Goal: Browse casually: Explore the website without a specific task or goal

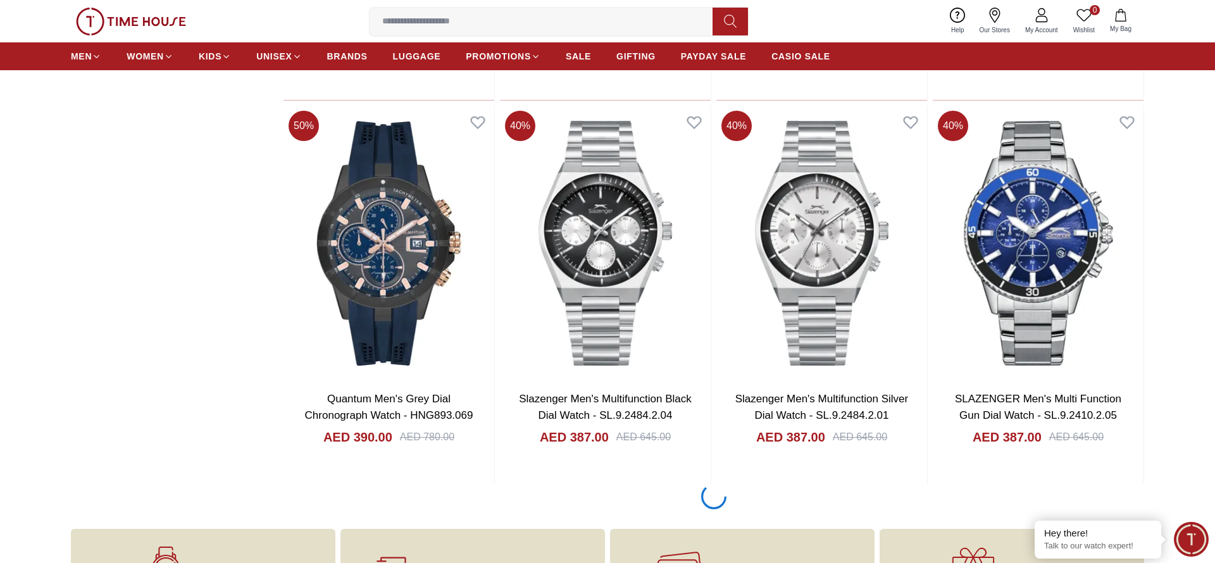
scroll to position [2099, 0]
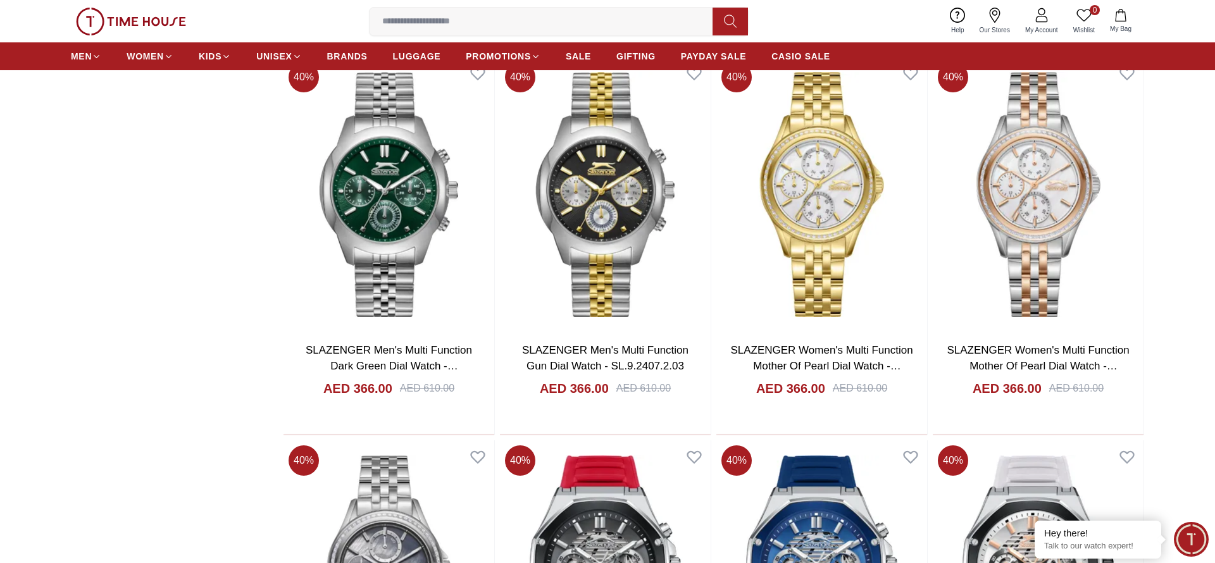
scroll to position [6026, 0]
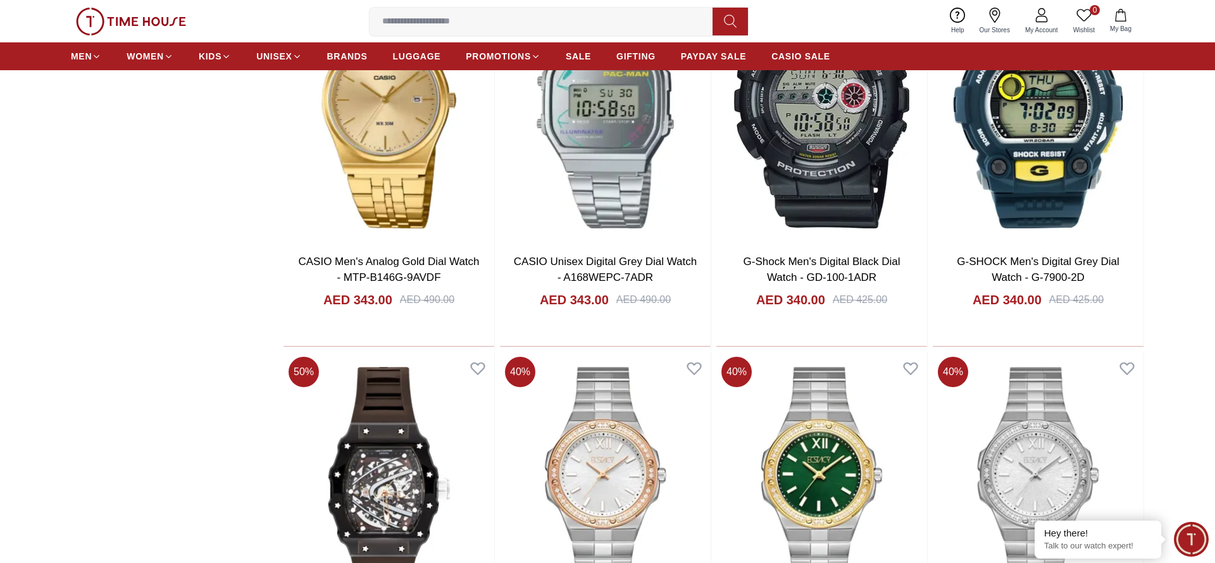
scroll to position [9953, 0]
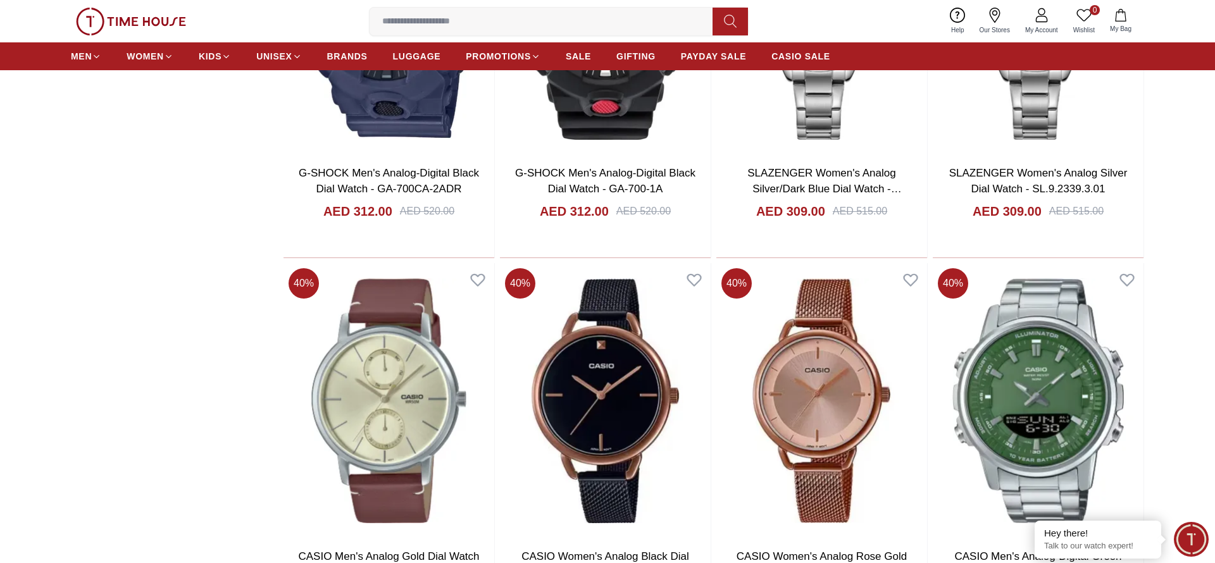
scroll to position [13879, 0]
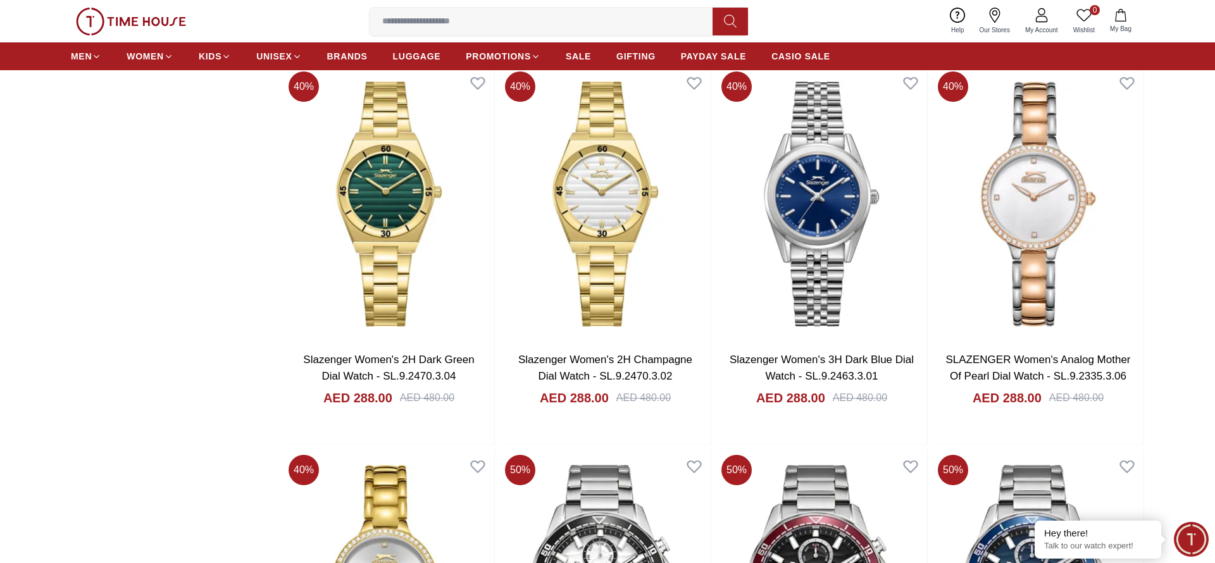
scroll to position [17807, 0]
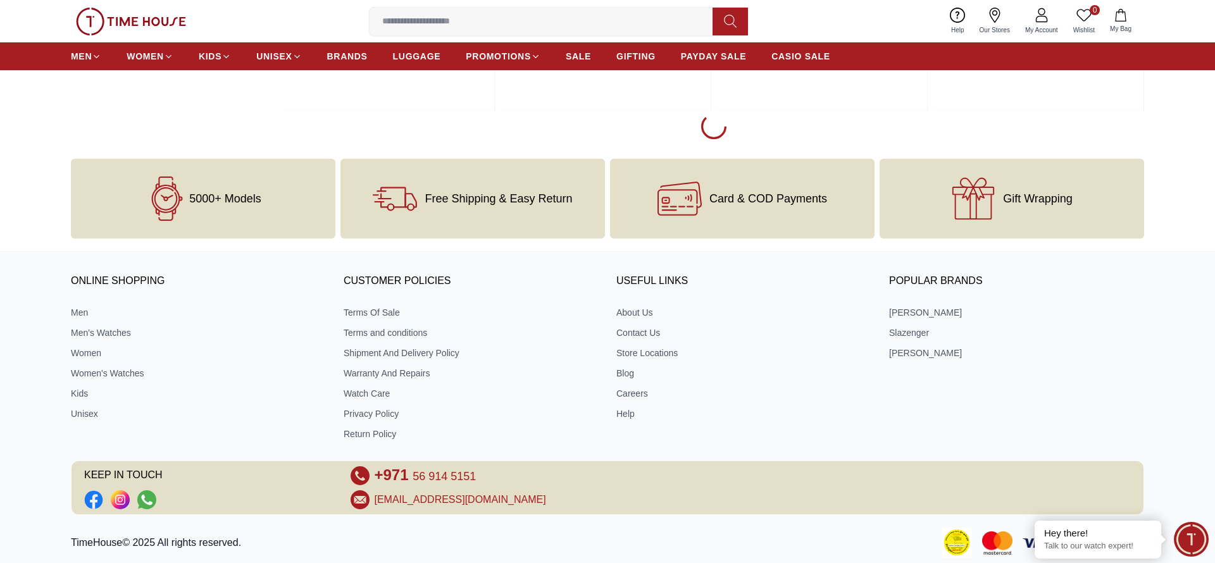
scroll to position [21733, 0]
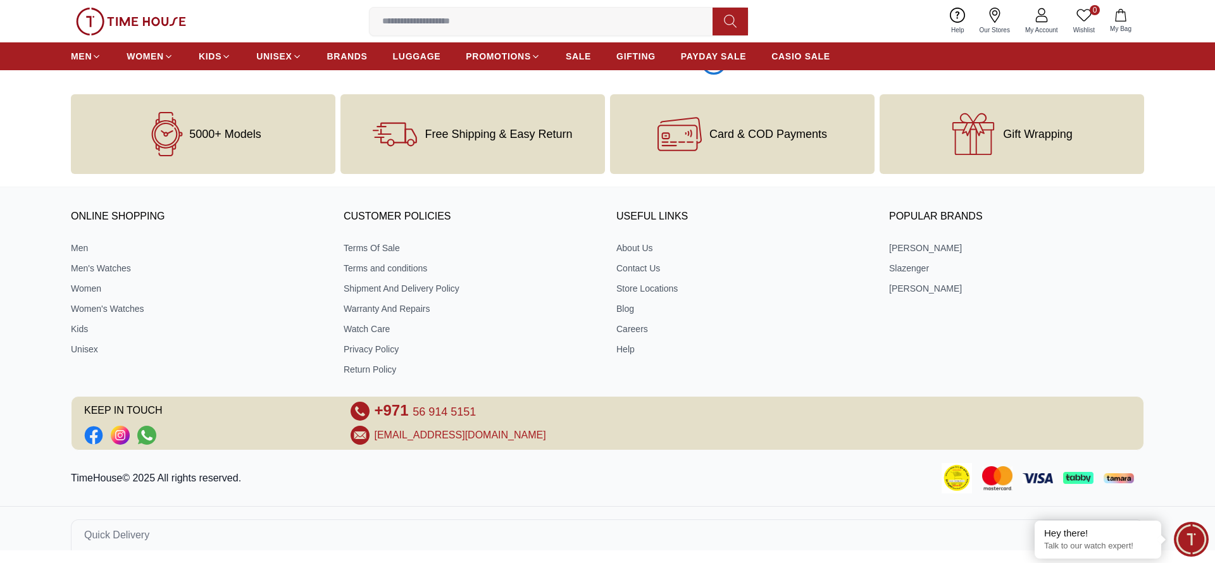
scroll to position [23697, 0]
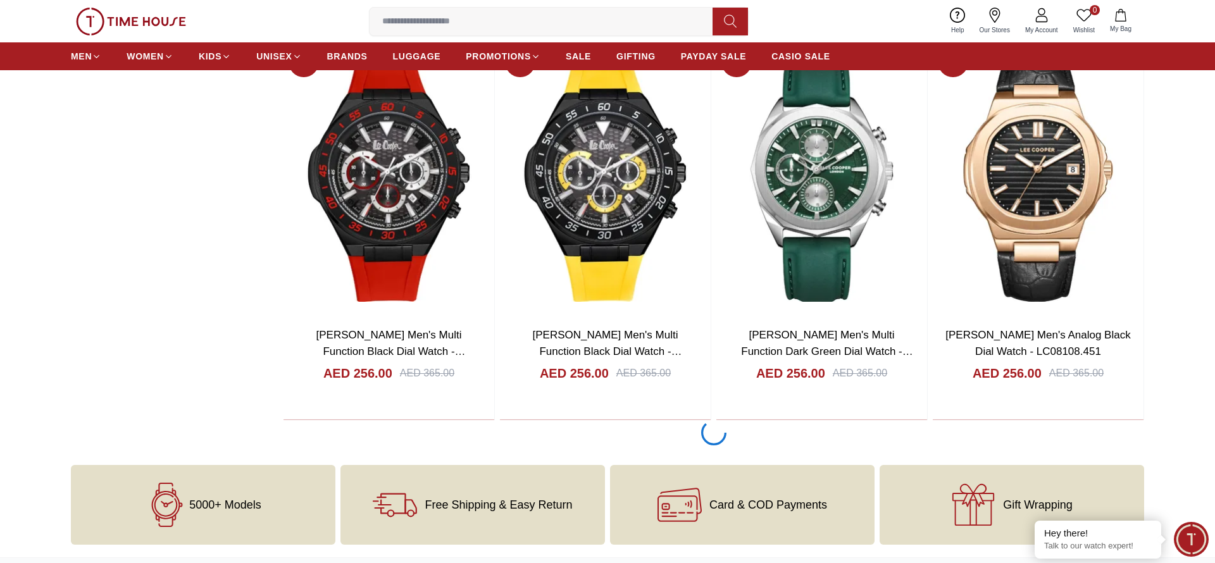
scroll to position [29587, 0]
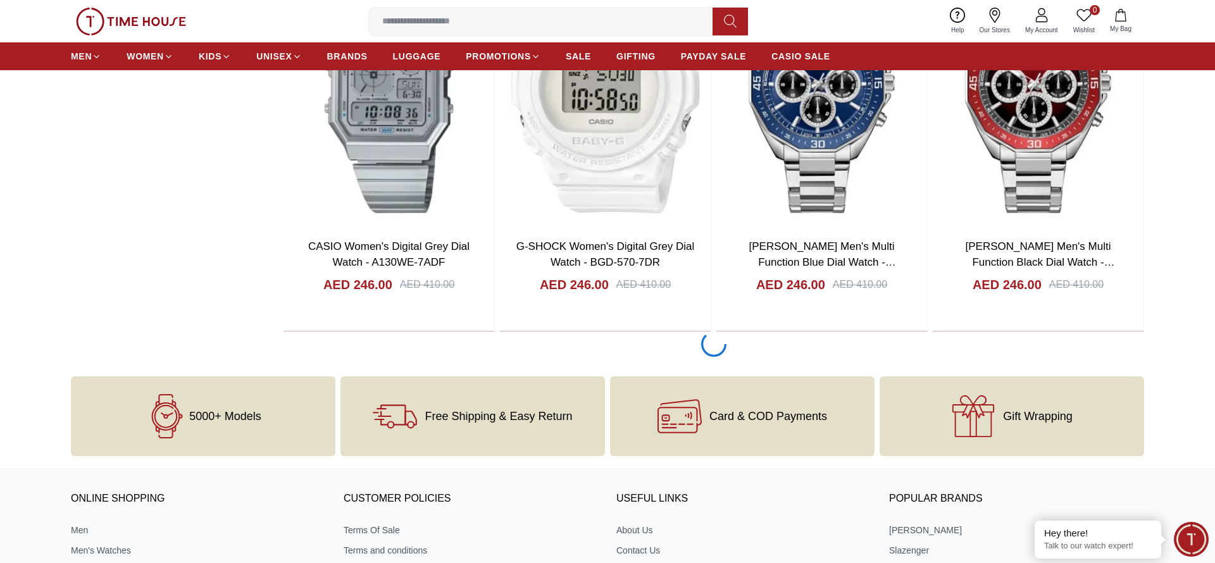
scroll to position [33514, 0]
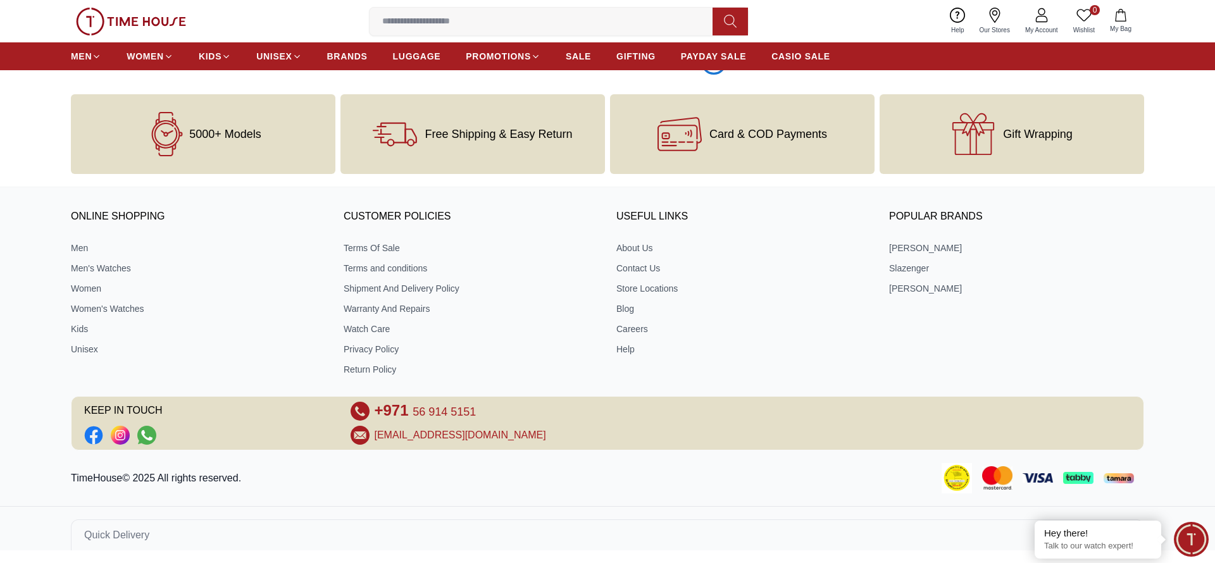
scroll to position [37441, 0]
